Goal: Transaction & Acquisition: Purchase product/service

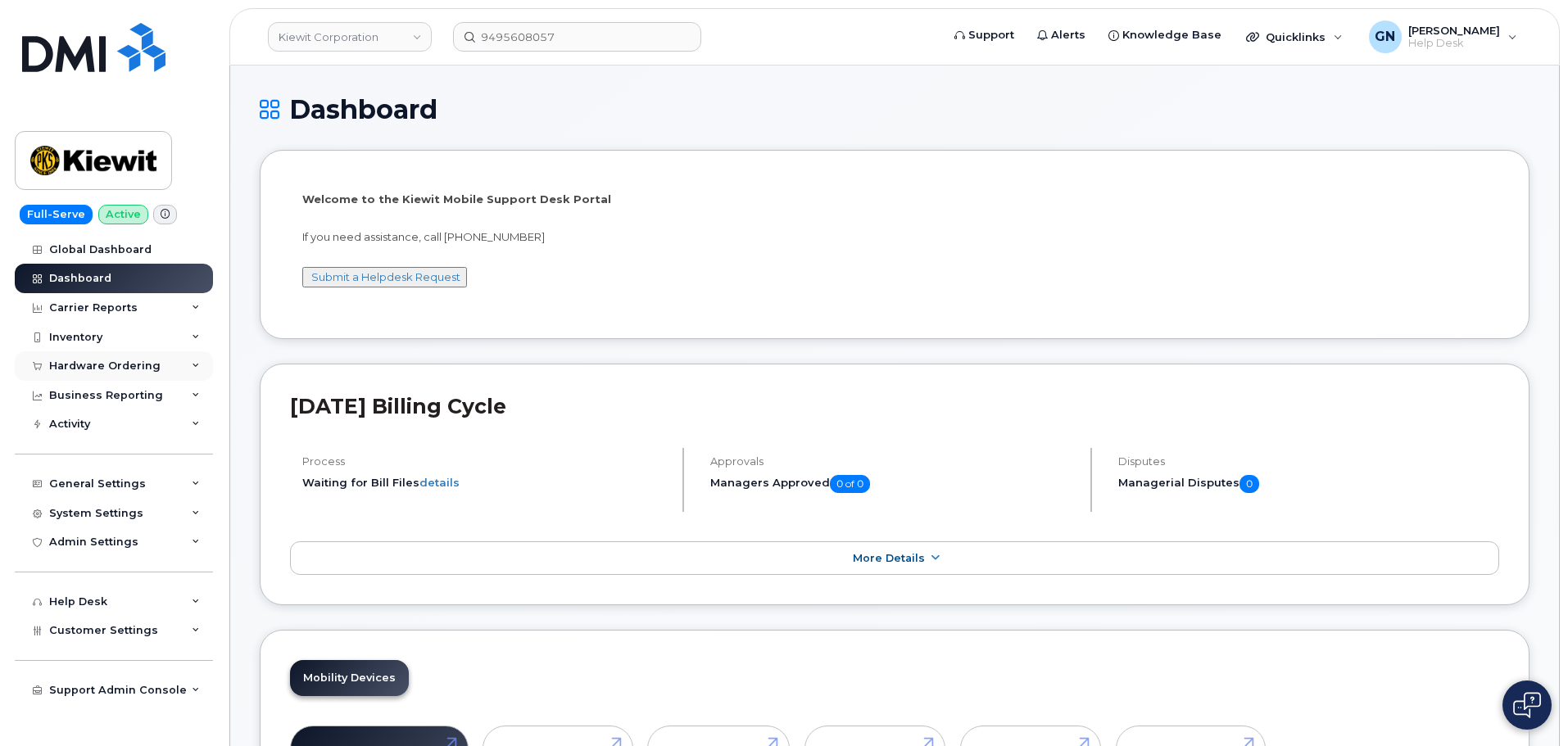
click at [159, 366] on div "Hardware Ordering" at bounding box center [113, 366] width 198 height 30
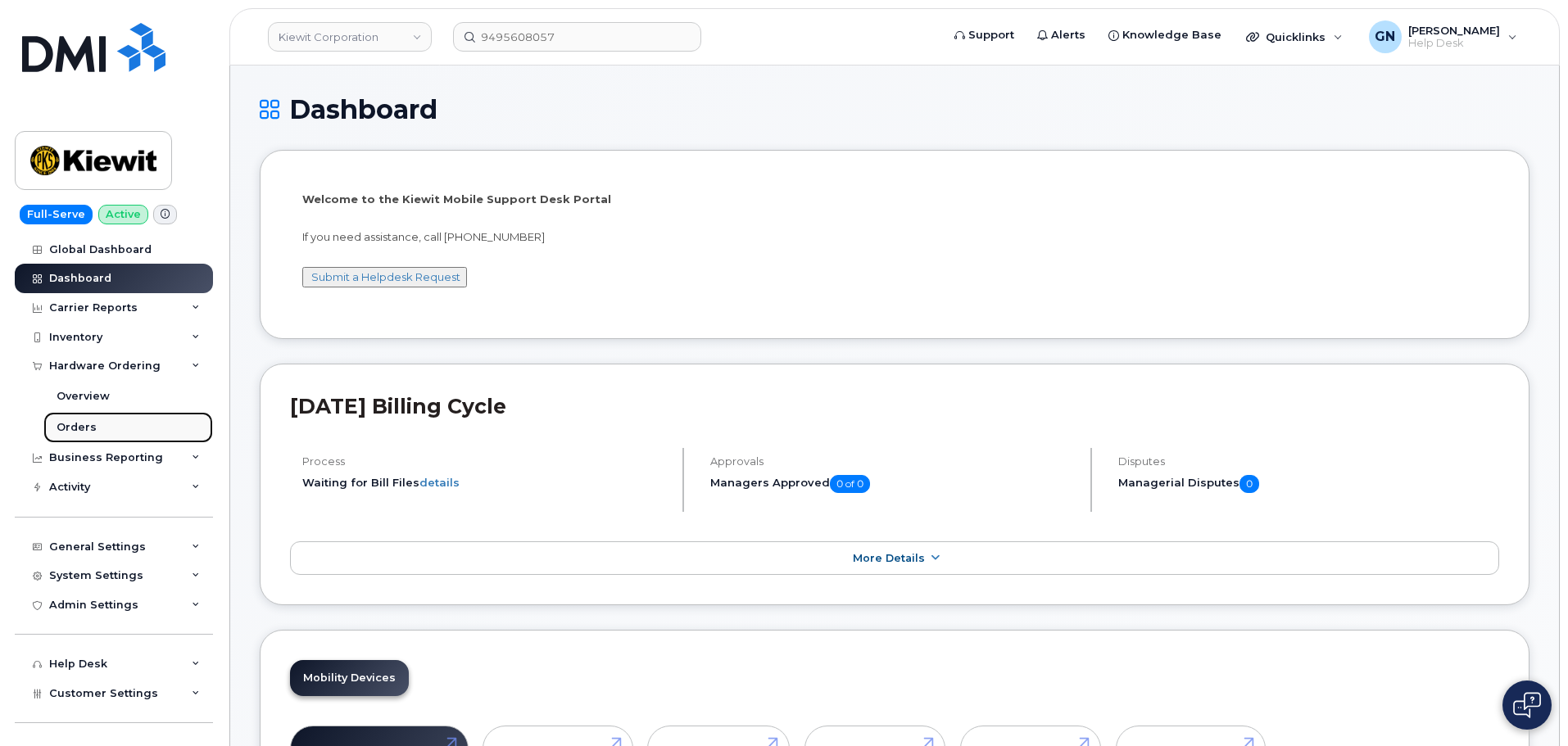
click at [144, 420] on link "Orders" at bounding box center [127, 427] width 170 height 31
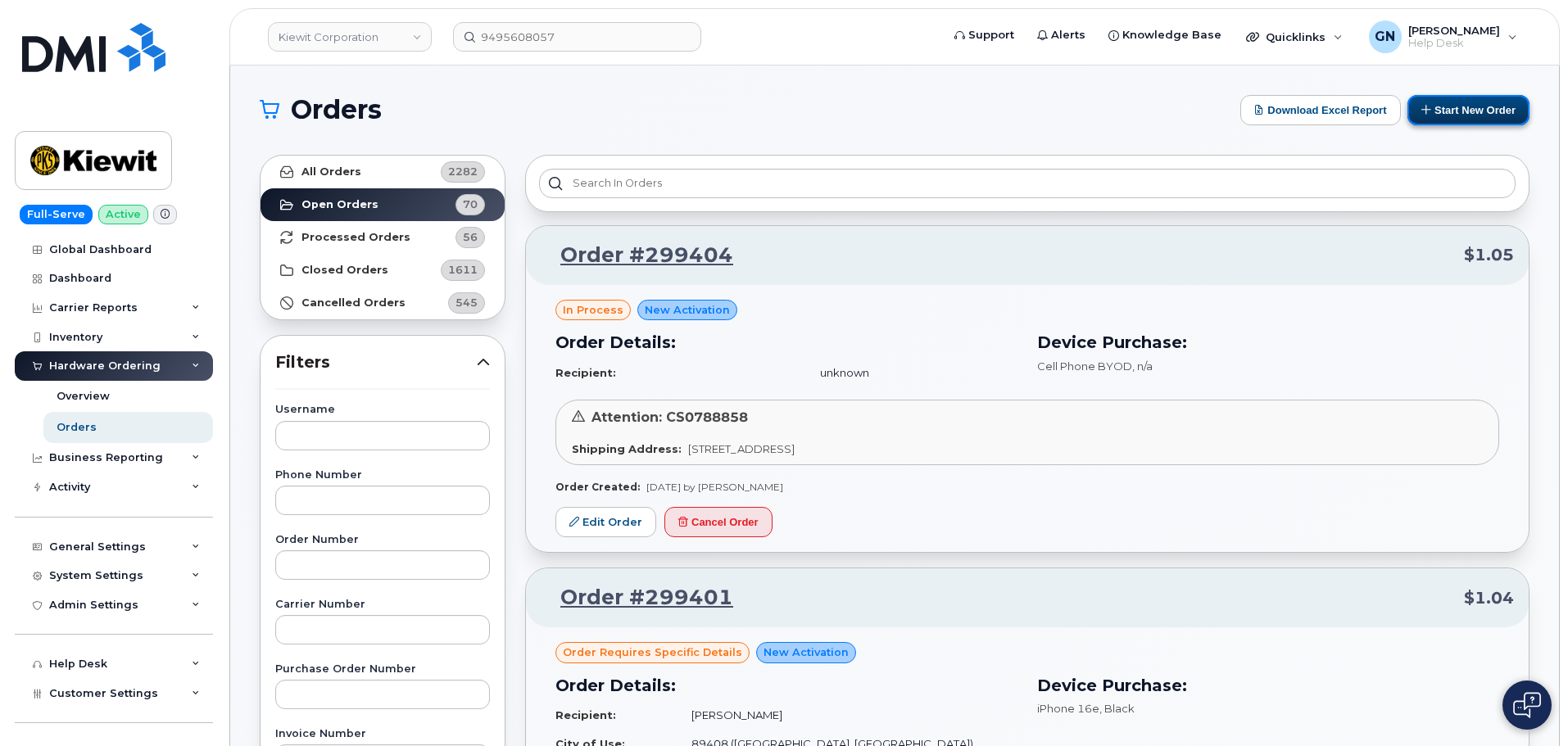
click at [1448, 118] on button "Start New Order" at bounding box center [1468, 110] width 122 height 30
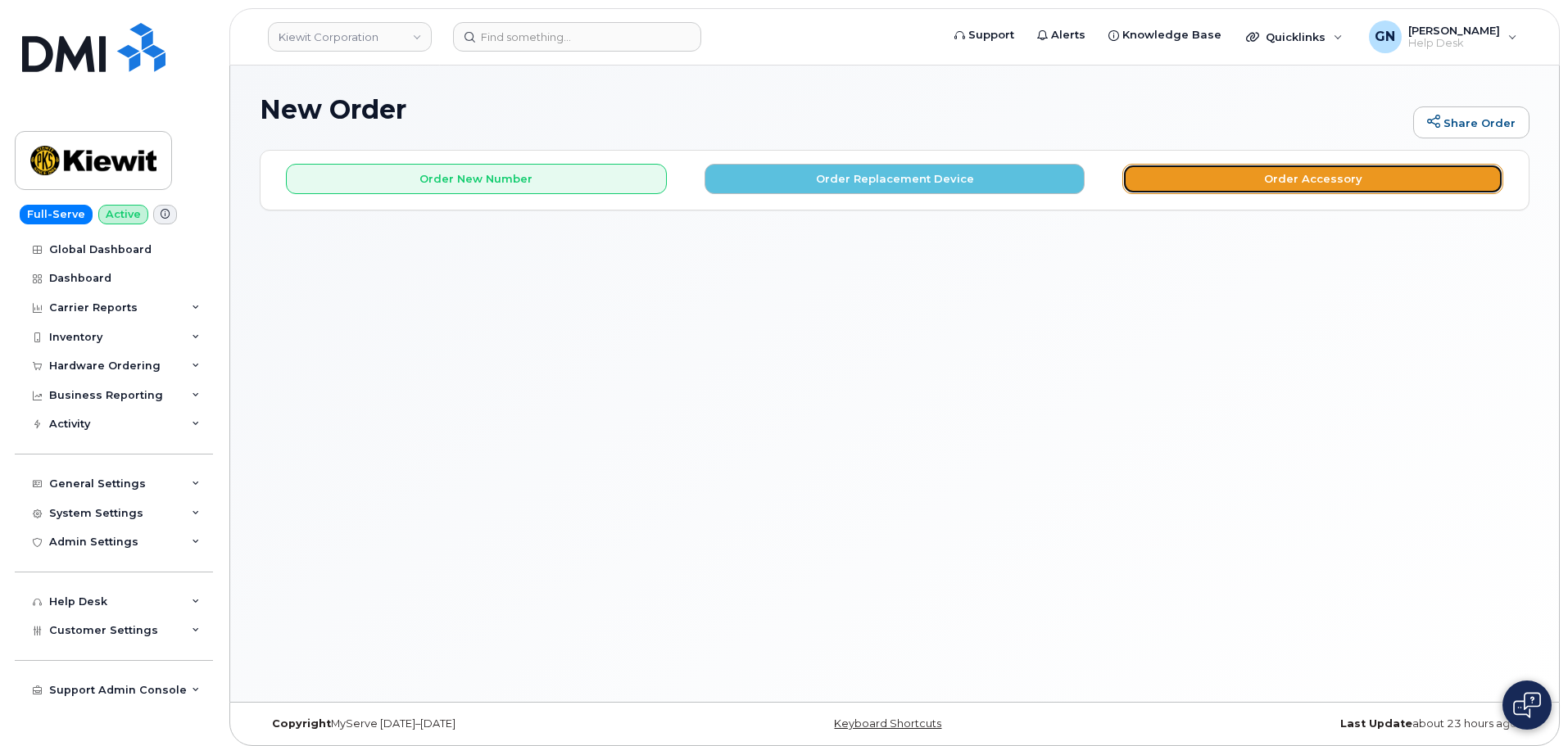
click at [1285, 185] on button "Order Accessory" at bounding box center [1312, 179] width 381 height 30
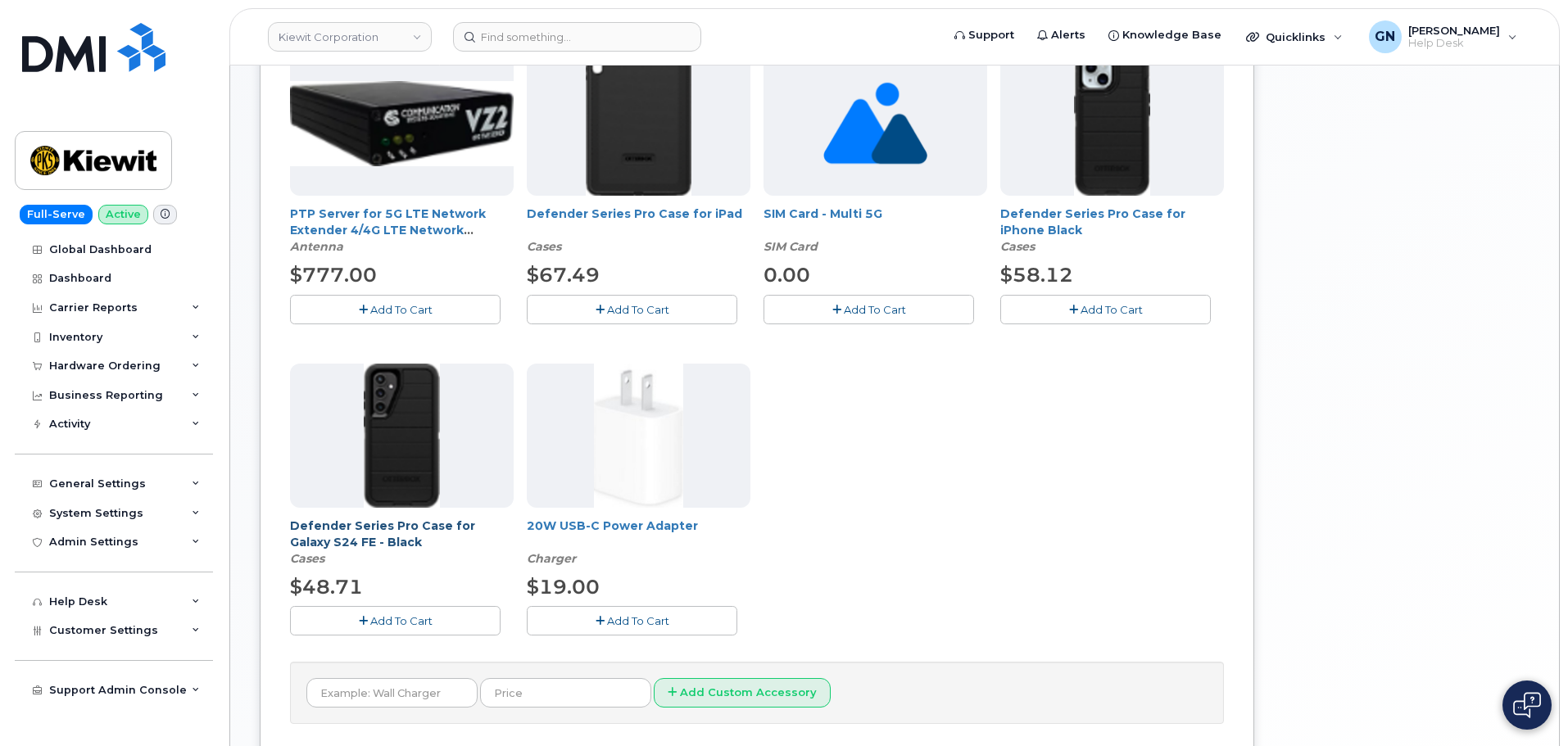
scroll to position [448, 0]
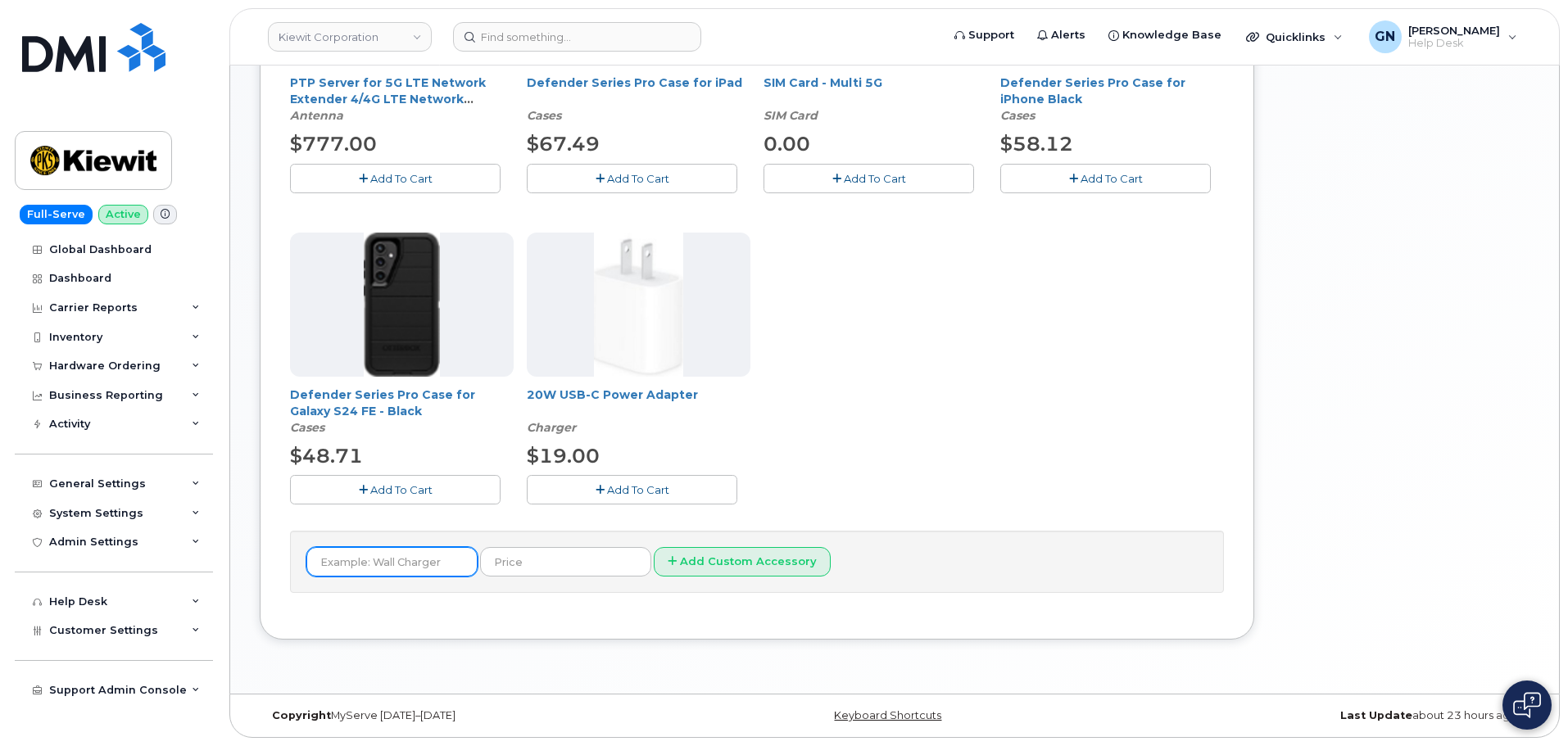
click at [396, 566] on input "text" at bounding box center [392, 561] width 171 height 30
paste input "Version LTE Network extender"
click at [405, 561] on input "Version LTE Network extender" at bounding box center [392, 561] width 171 height 30
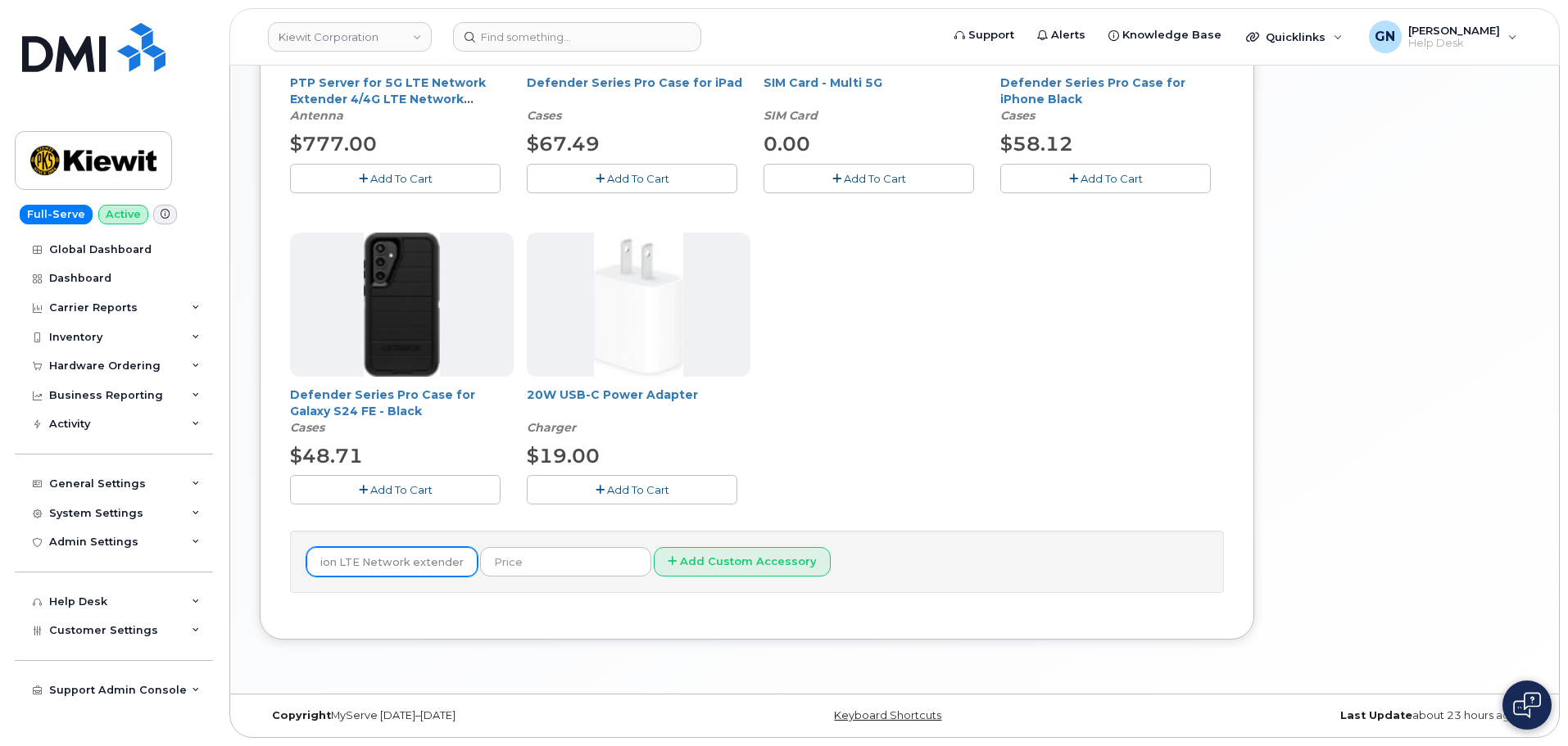
click at [405, 561] on input "Version LTE Network extender" at bounding box center [392, 561] width 171 height 30
click at [401, 560] on input "Version LTE Network extender" at bounding box center [392, 561] width 171 height 30
type input "N"
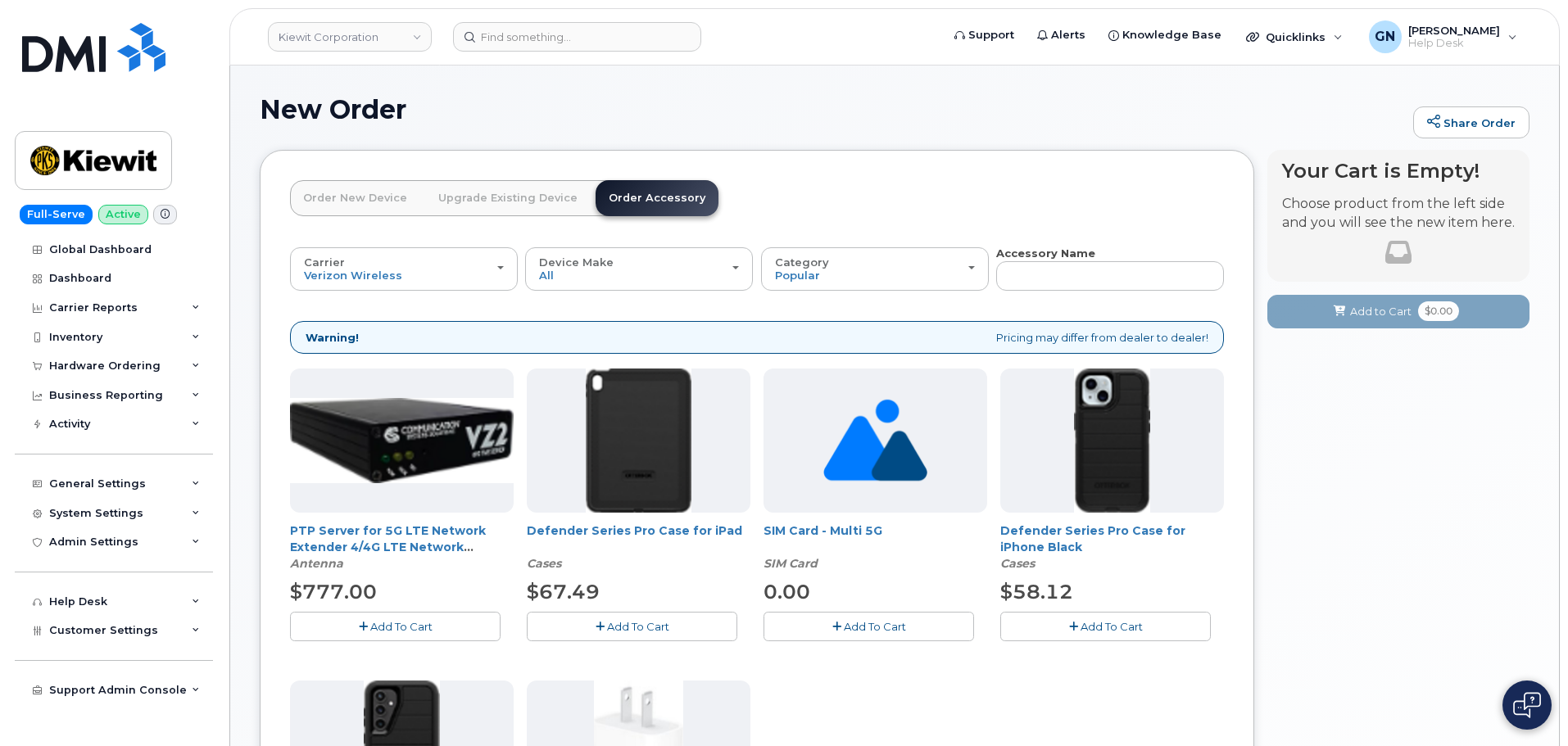
click at [322, 196] on link "Order New Device" at bounding box center [354, 198] width 130 height 36
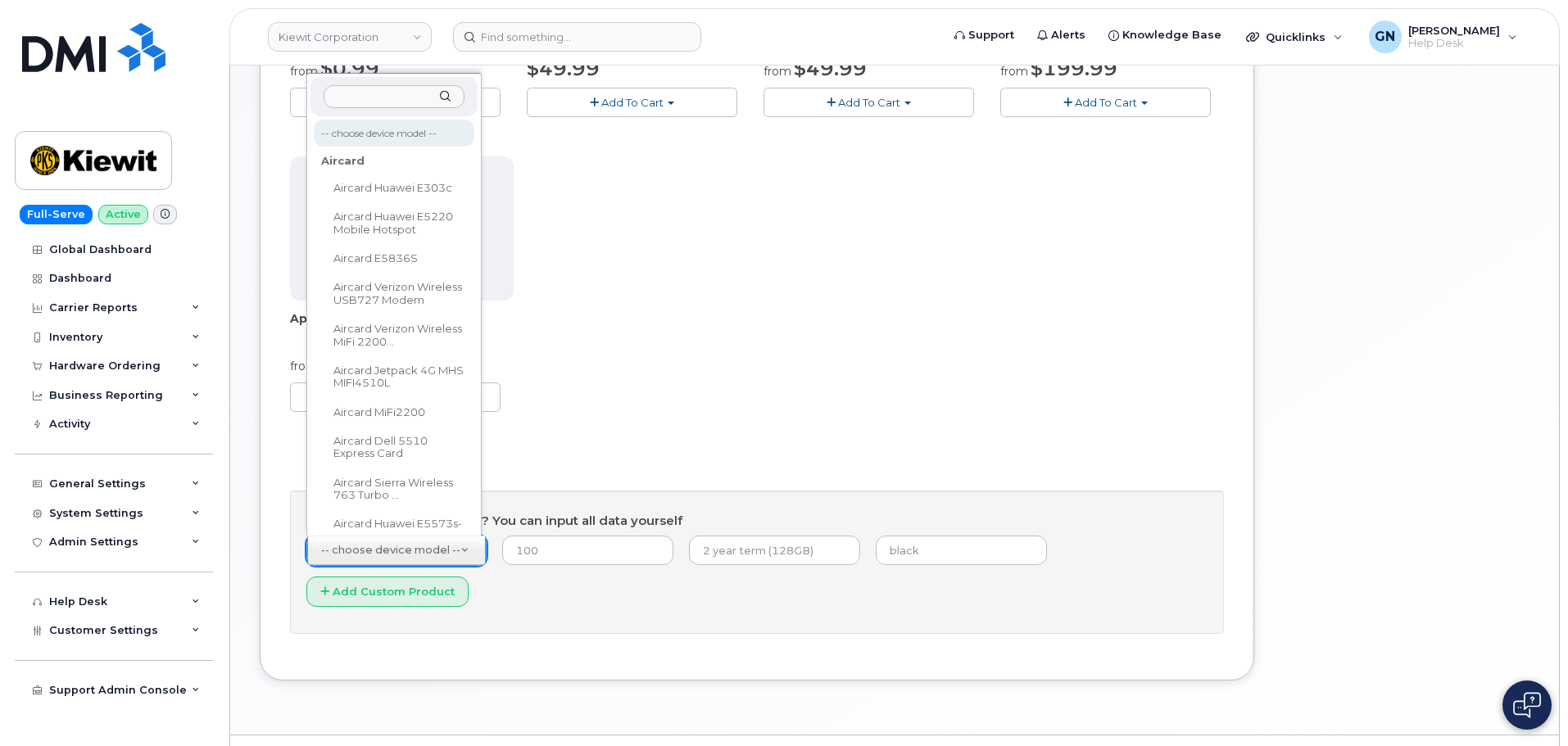
scroll to position [27, 0]
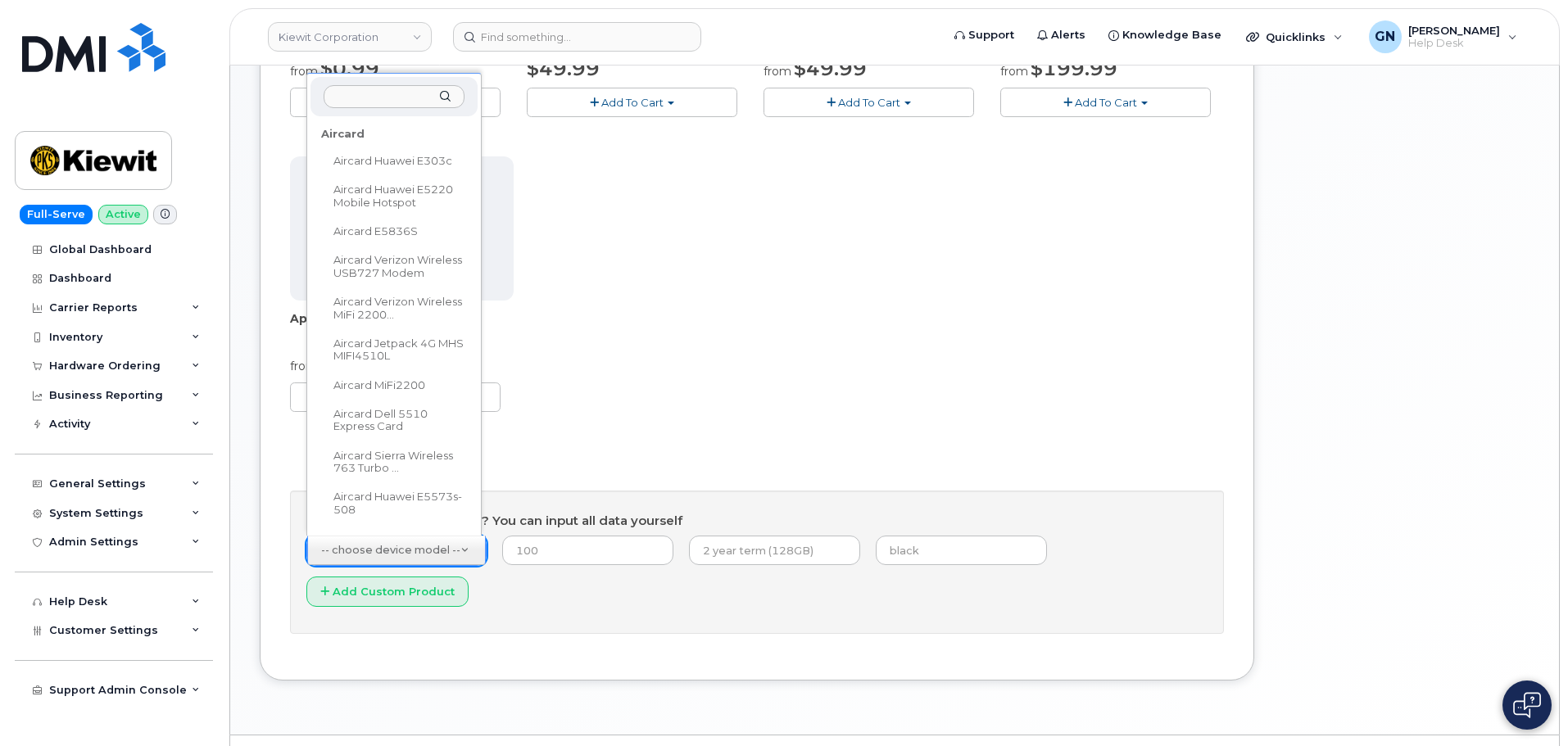
type input "Version LTE Network extender"
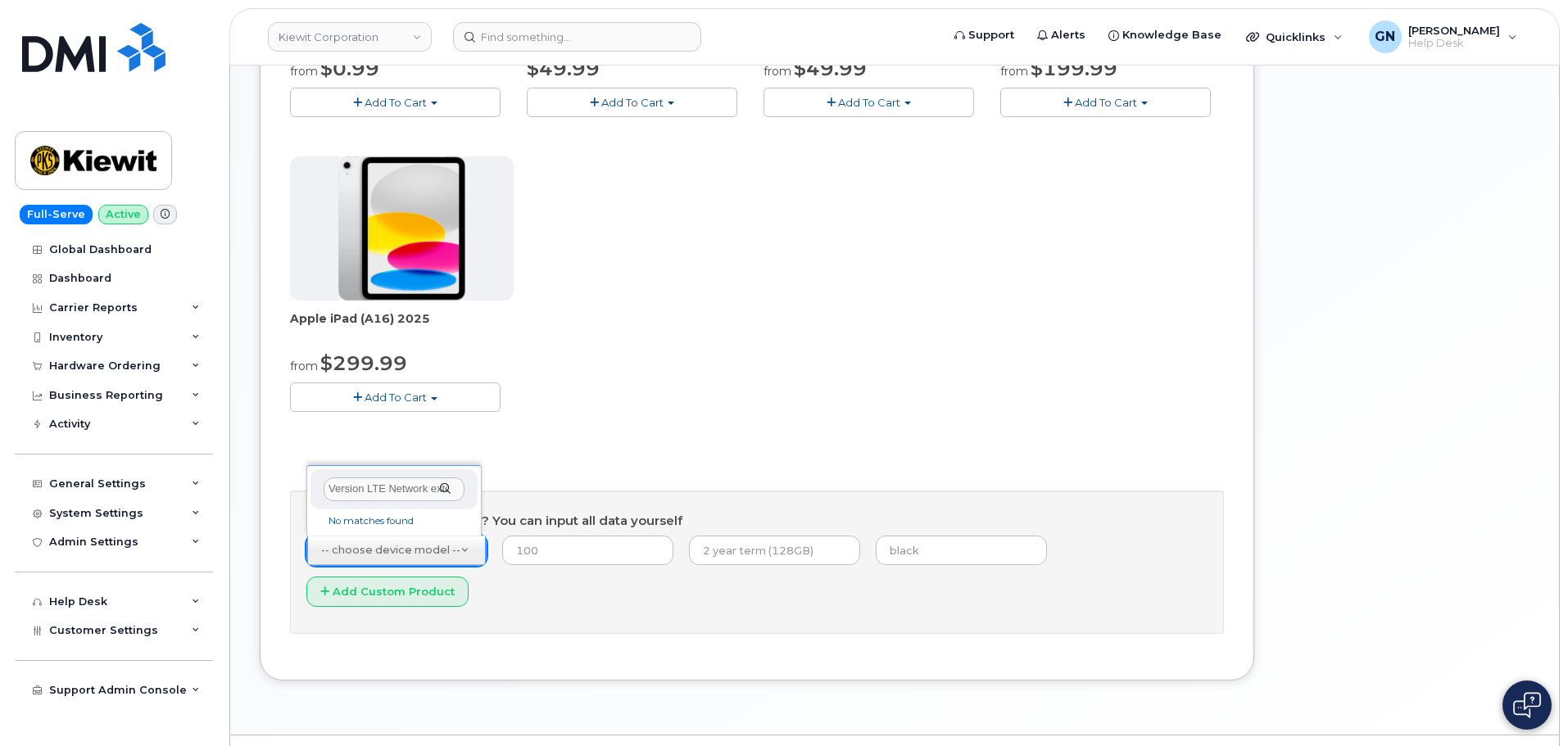
scroll to position [0, 26]
click at [405, 489] on input "Version LTE Network extender" at bounding box center [394, 489] width 141 height 23
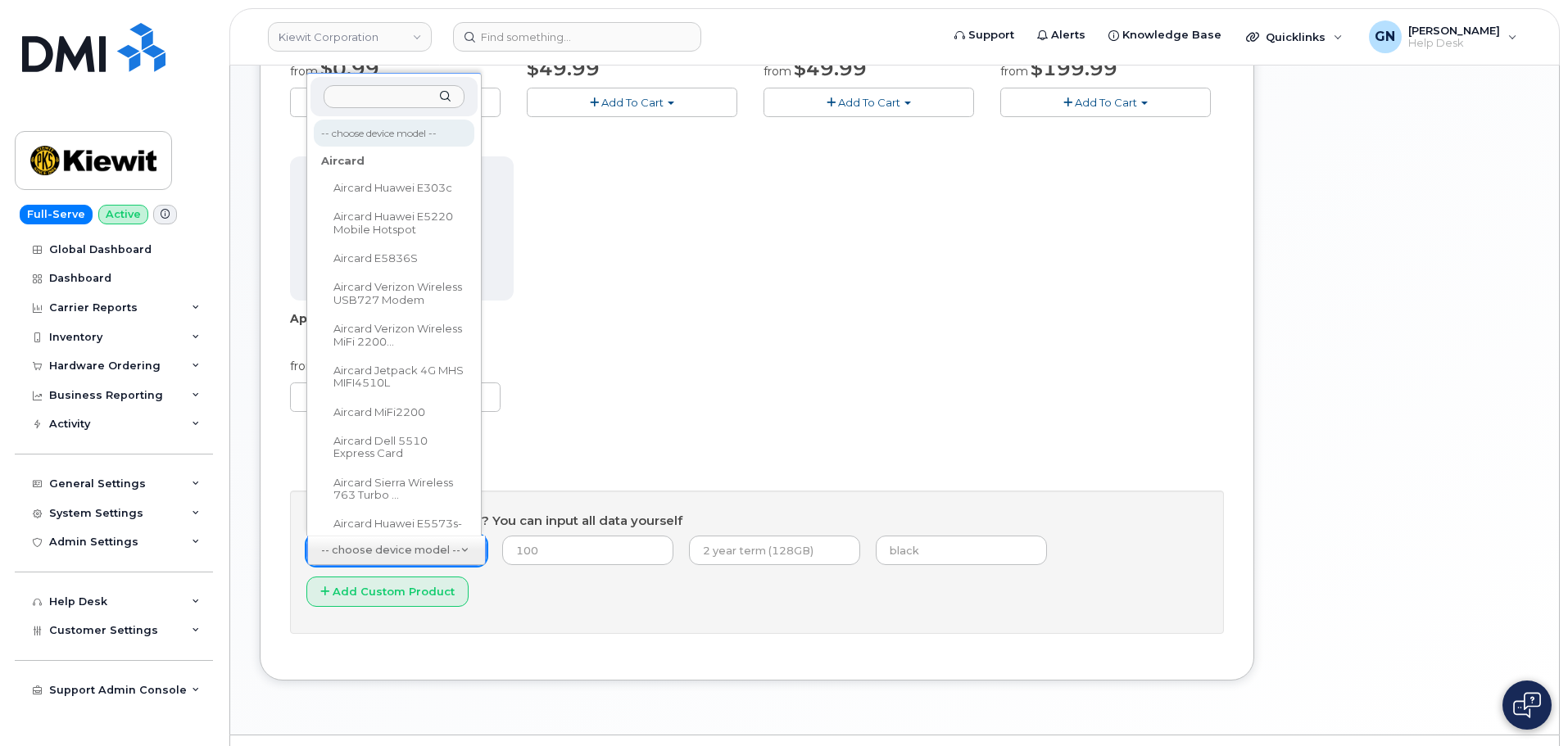
scroll to position [0, 0]
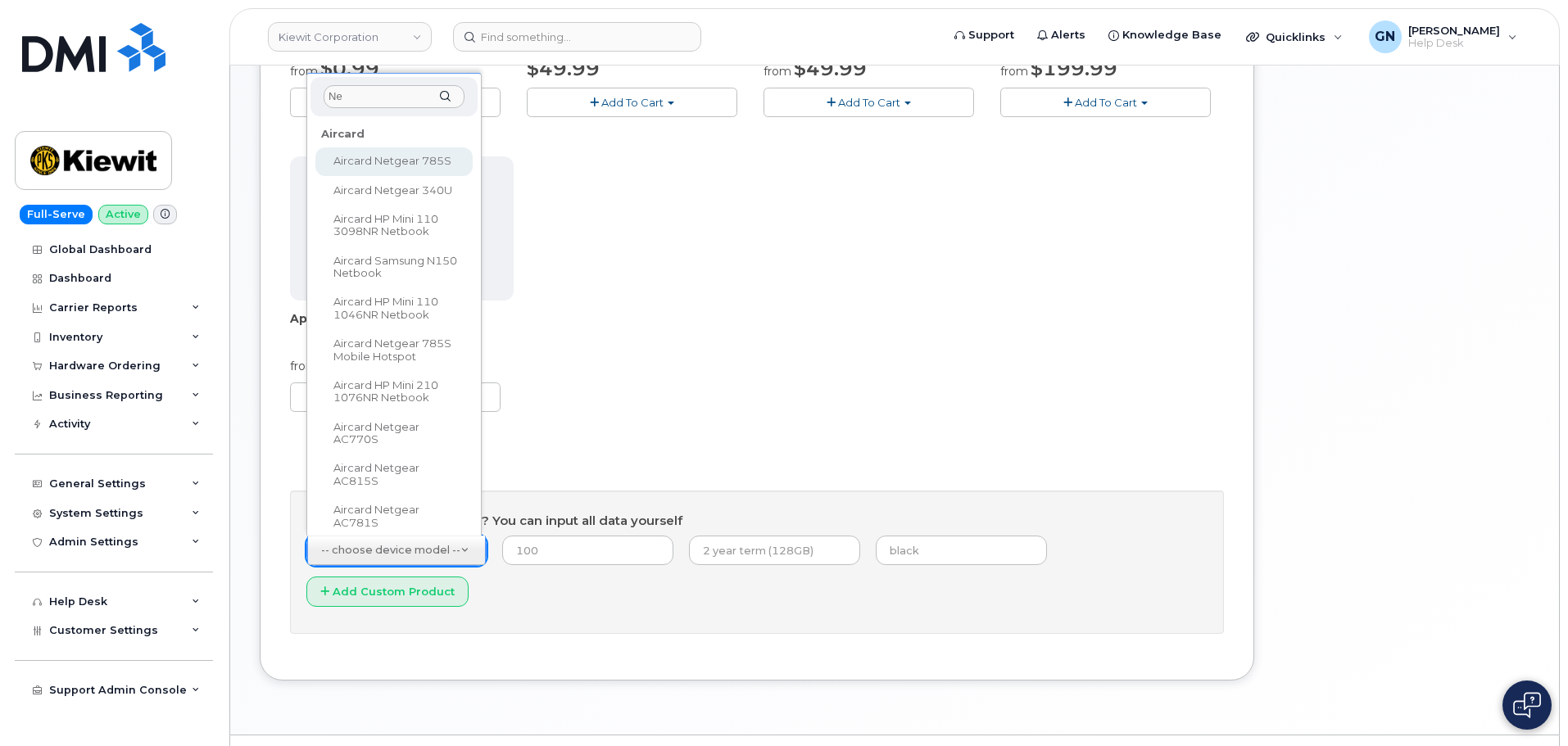
type input "N"
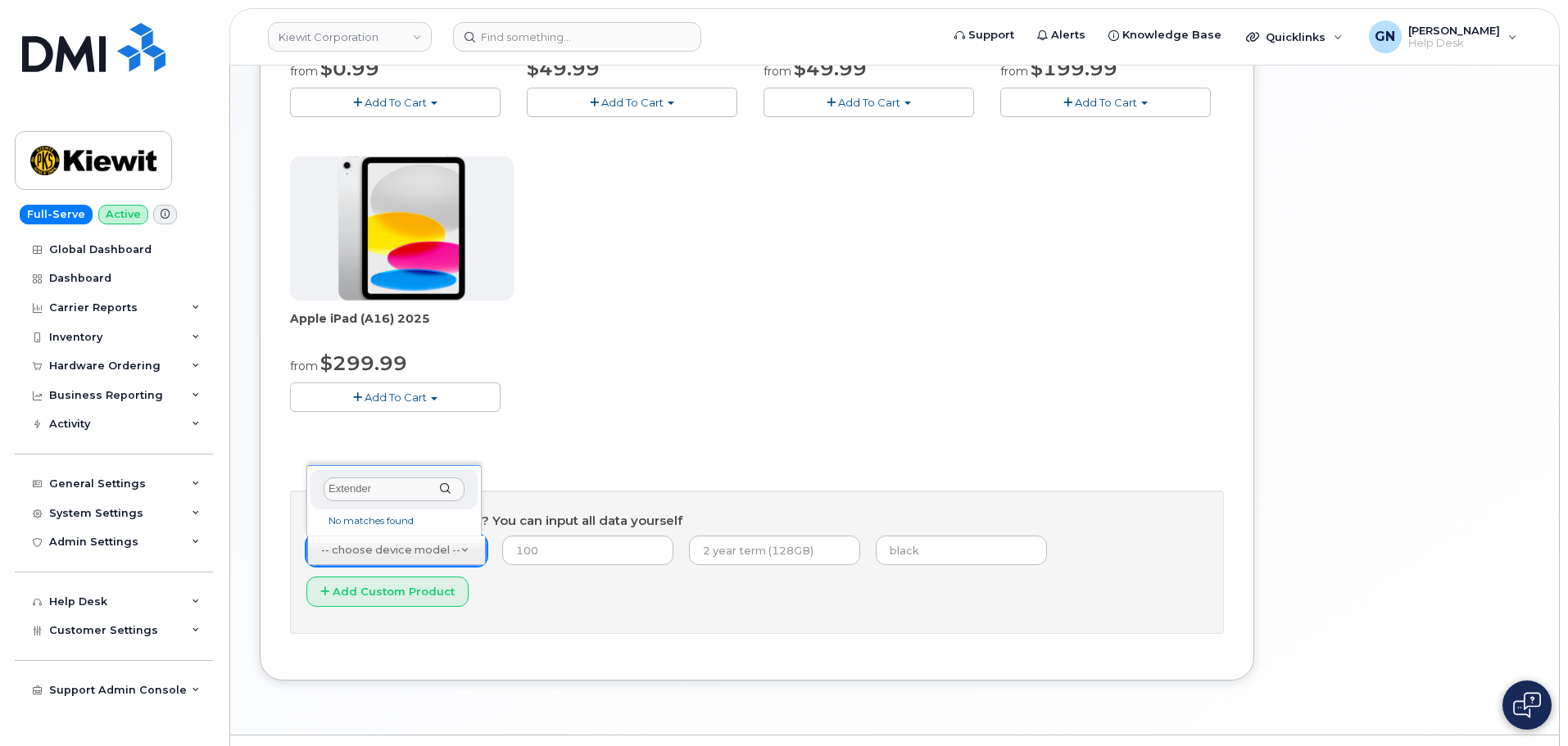
click at [391, 487] on input "Extender" at bounding box center [394, 489] width 141 height 23
paste input "e"
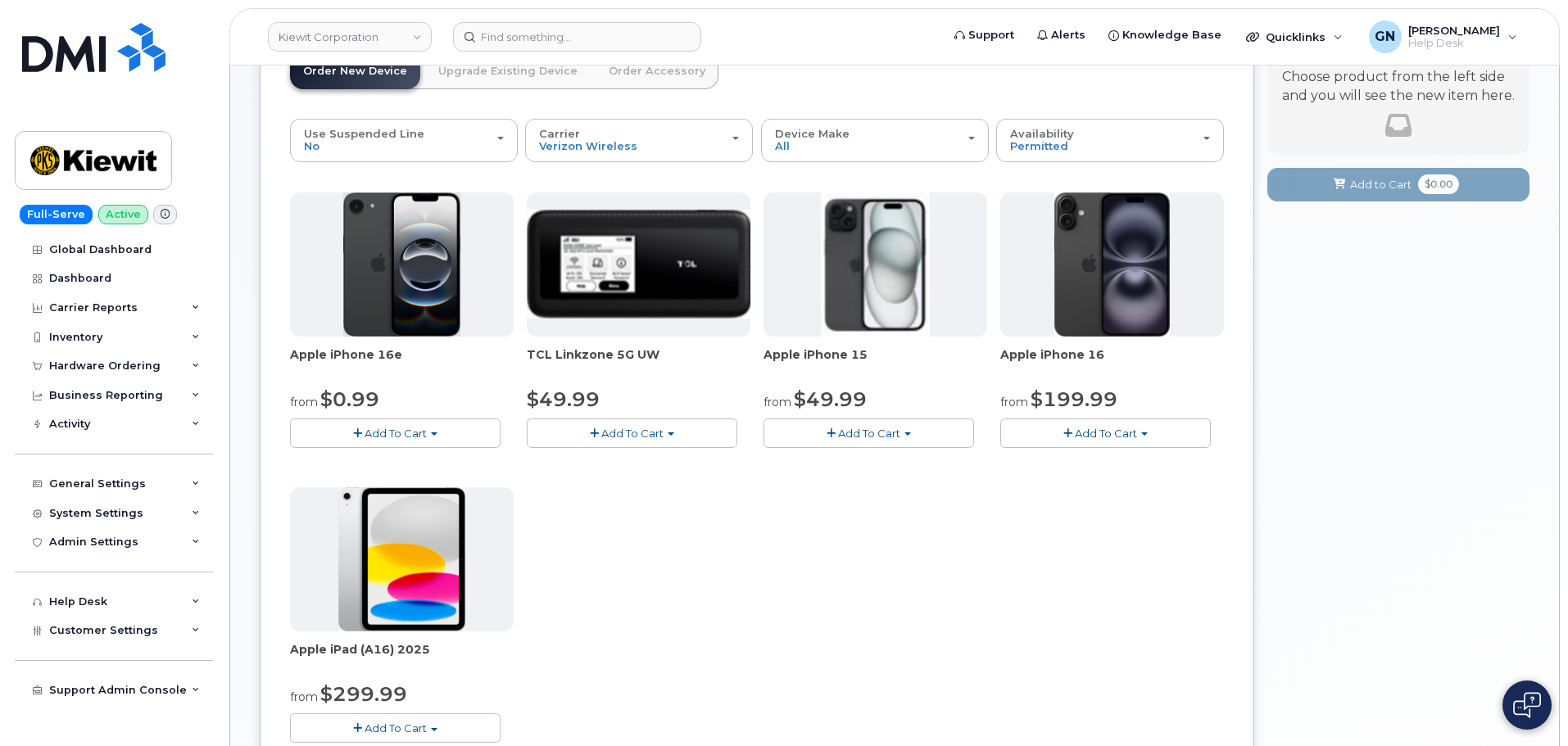
scroll to position [82, 0]
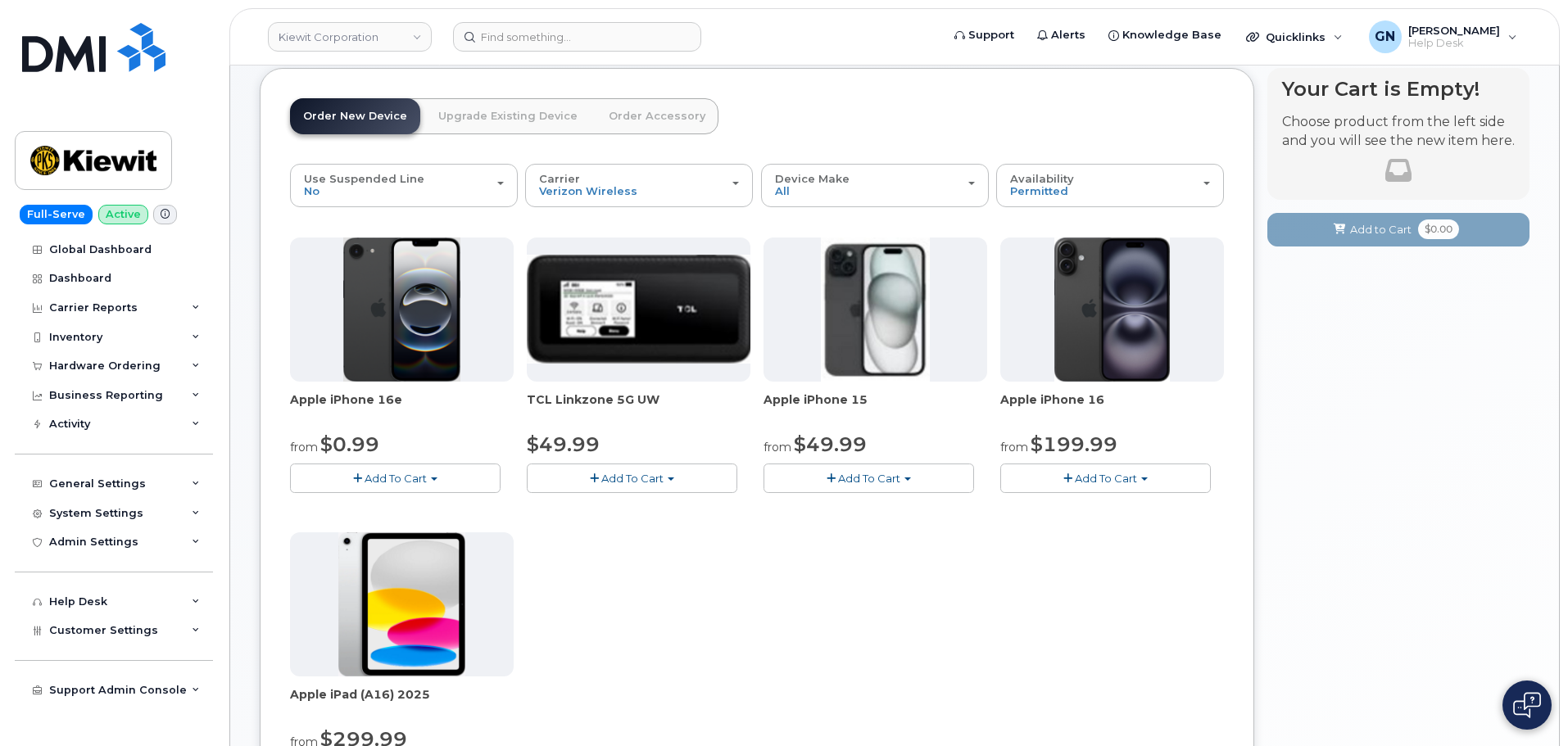
click at [535, 395] on span "TCL Linkzone 5G UW" at bounding box center [638, 408] width 223 height 33
drag, startPoint x: 535, startPoint y: 395, endPoint x: 635, endPoint y: 399, distance: 100.1
click at [635, 399] on span "TCL Linkzone 5G UW" at bounding box center [638, 408] width 223 height 33
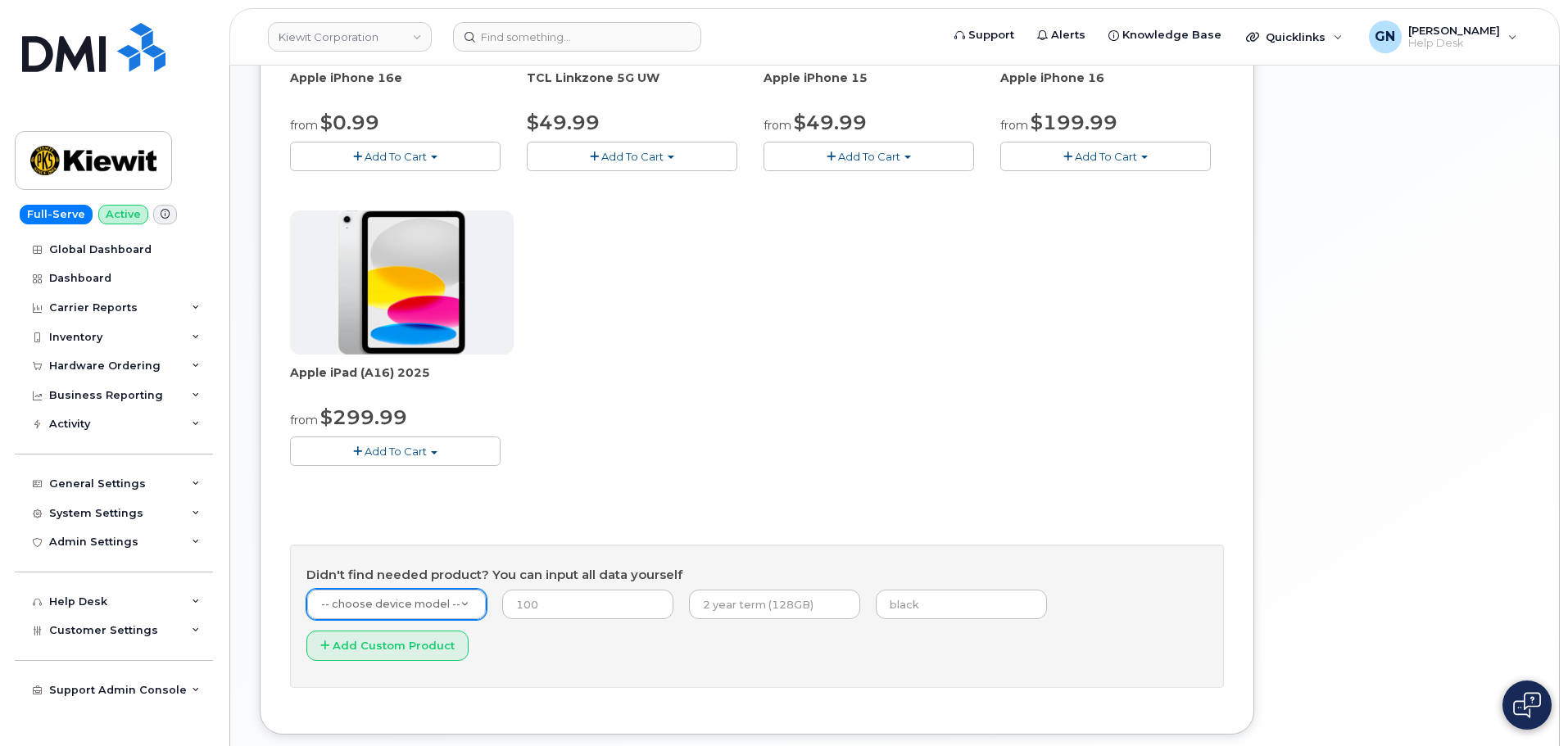
scroll to position [410, 0]
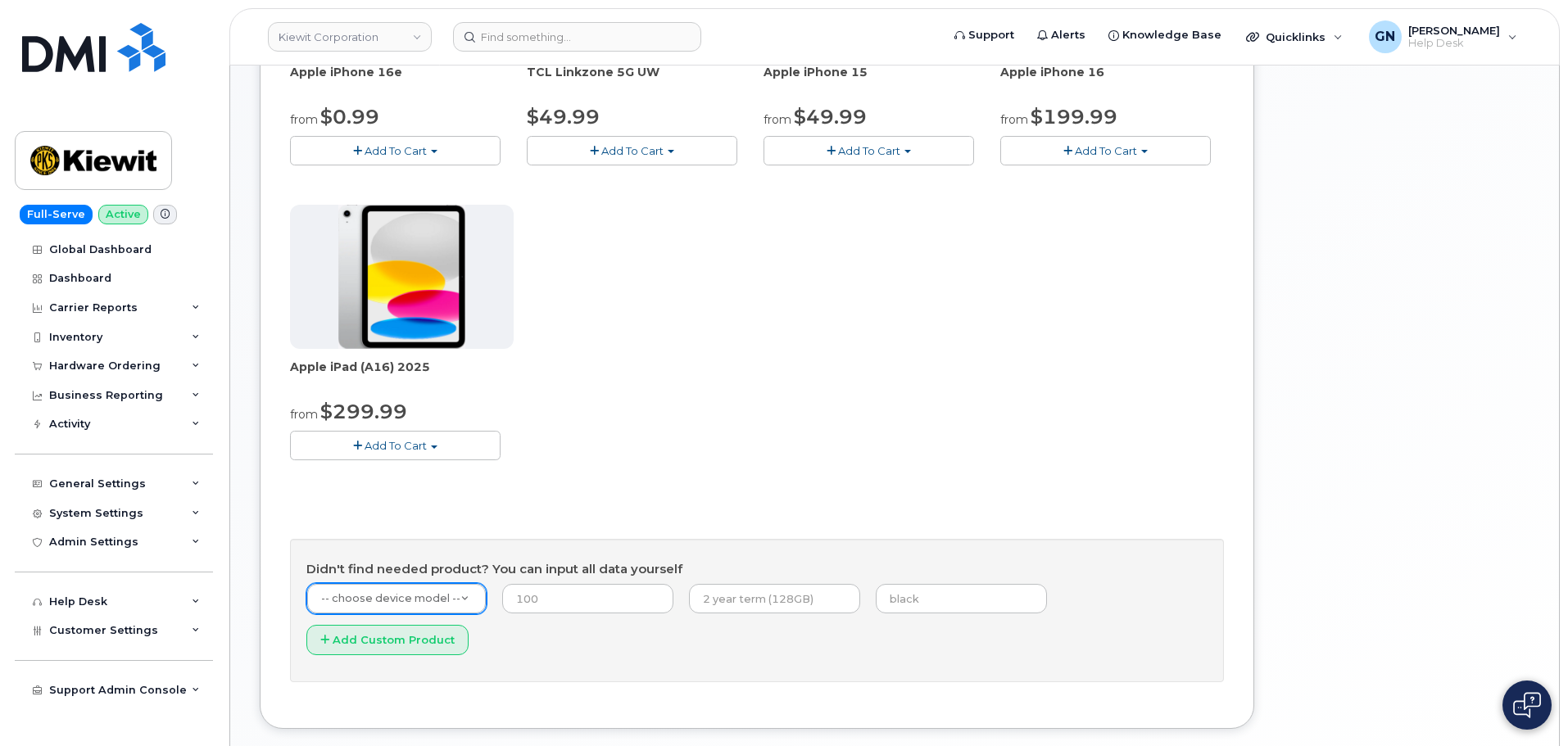
click at [541, 515] on div "Apple iPhone 16e from $0.99 Add To Cart $0.99 - 2 Year Activation (128GB) $599.…" at bounding box center [756, 297] width 934 height 773
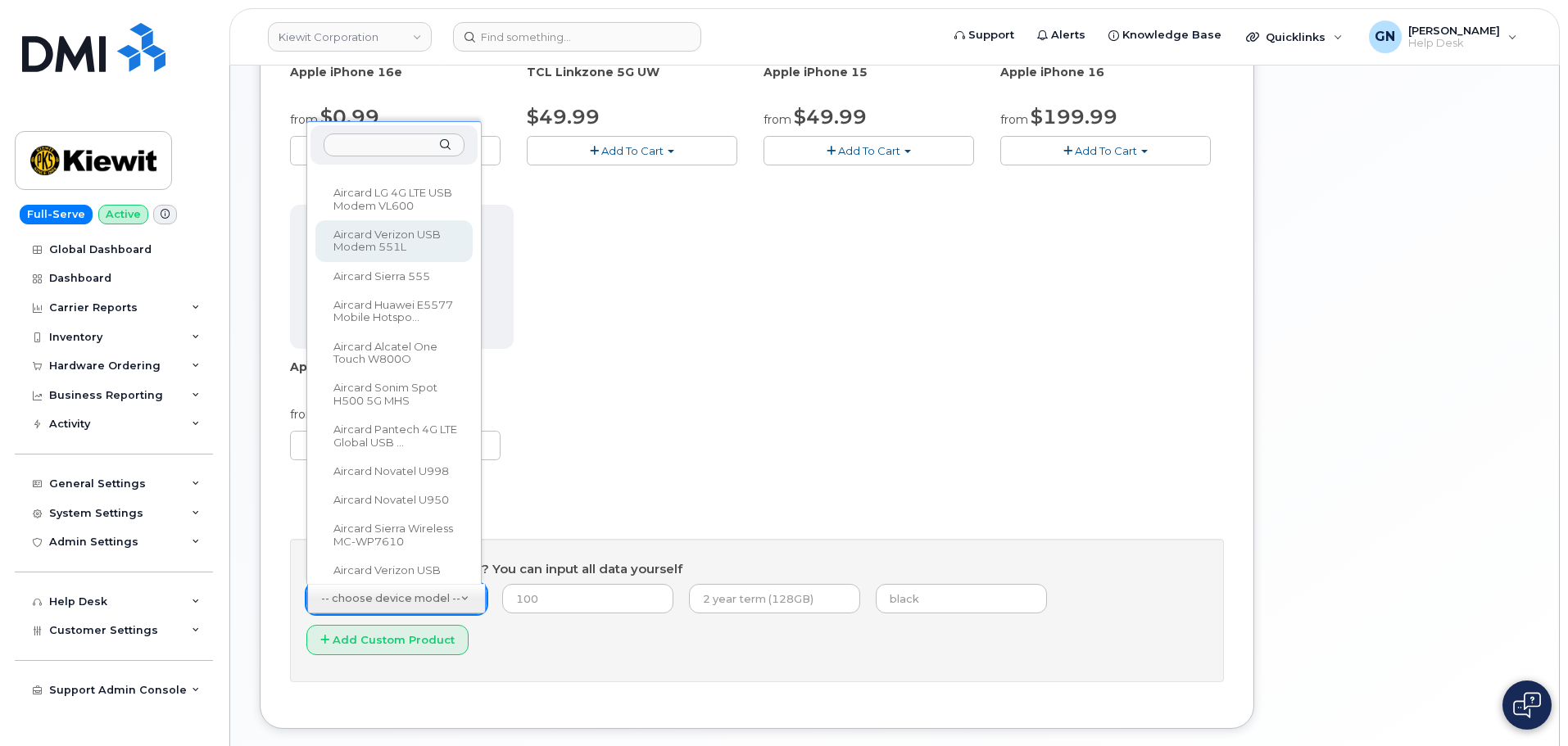
scroll to position [487, 0]
click at [384, 141] on input "text" at bounding box center [394, 145] width 141 height 23
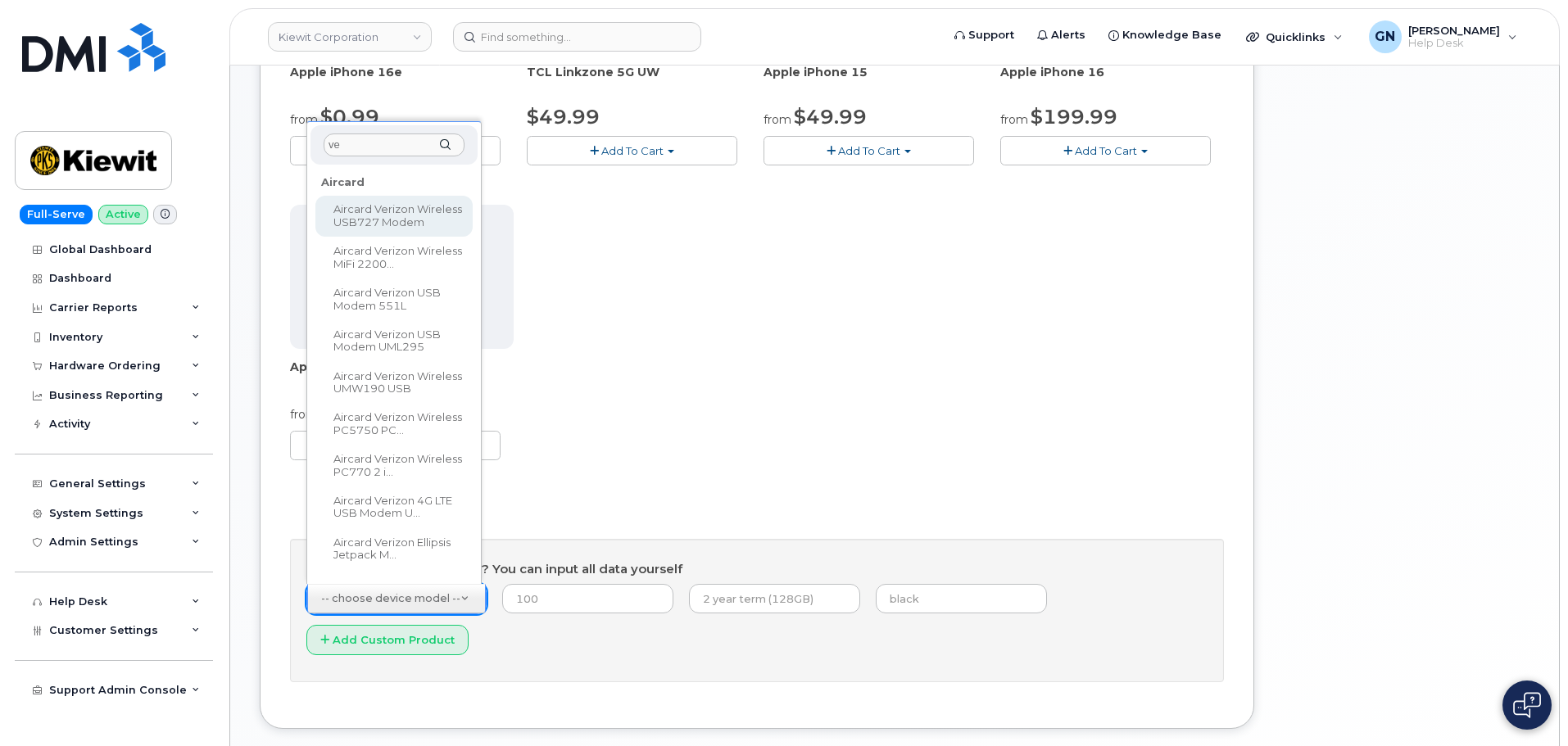
type input "v"
type input "e"
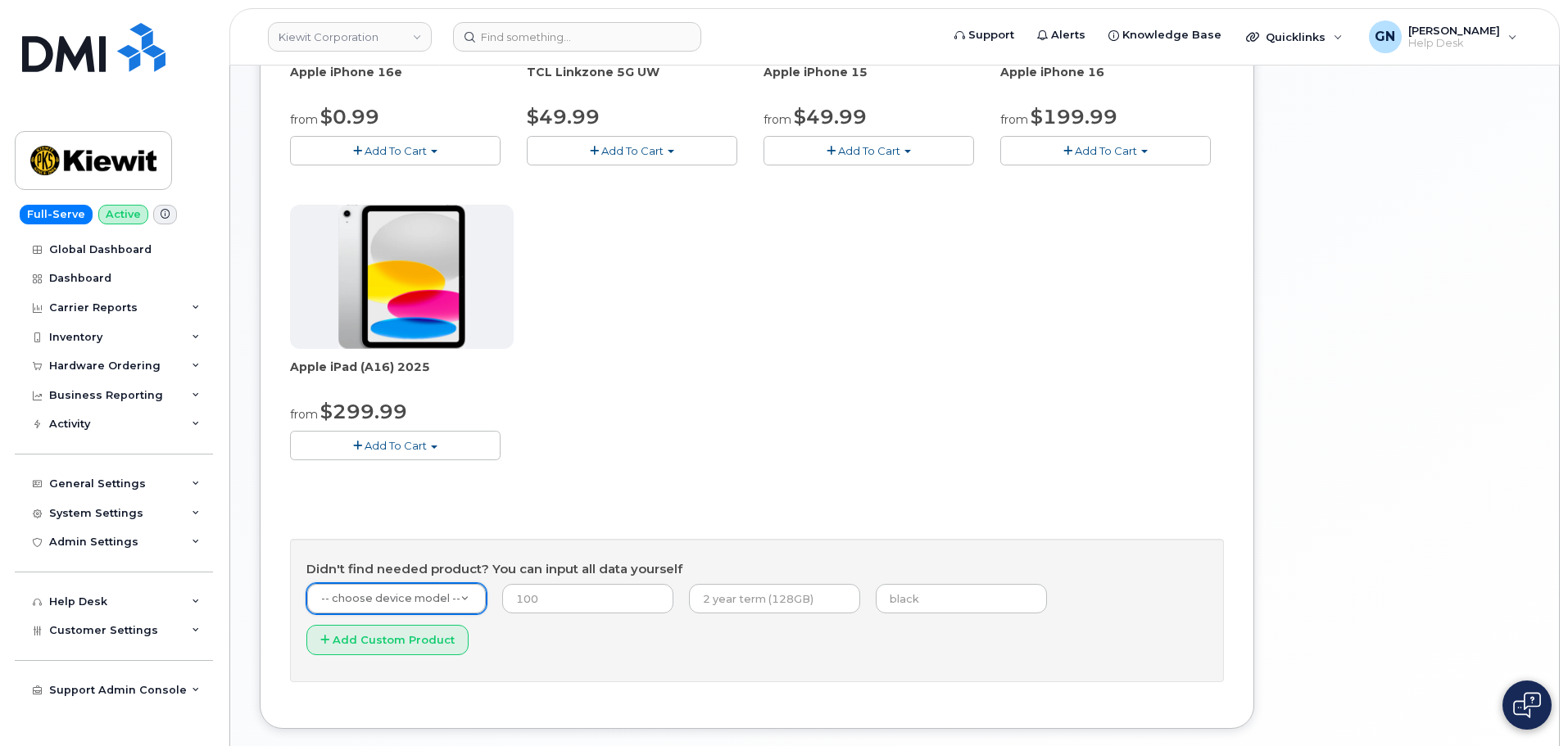
drag, startPoint x: 691, startPoint y: 328, endPoint x: 718, endPoint y: 338, distance: 28.8
